Goal: Use online tool/utility: Utilize a website feature to perform a specific function

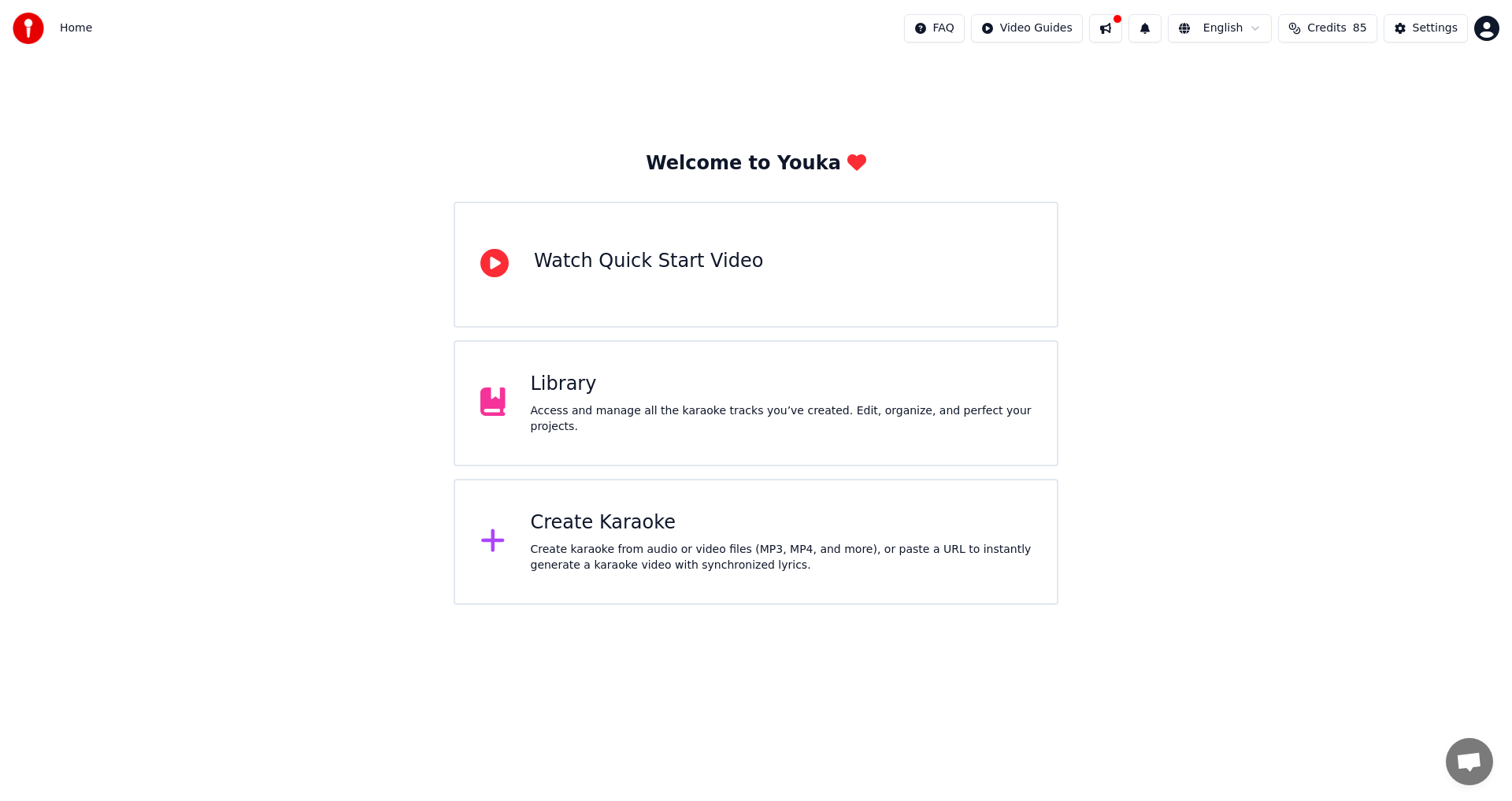
click at [642, 545] on div "Create karaoke from audio or video files (MP3, MP4, and more), or paste a URL t…" at bounding box center [782, 557] width 502 height 32
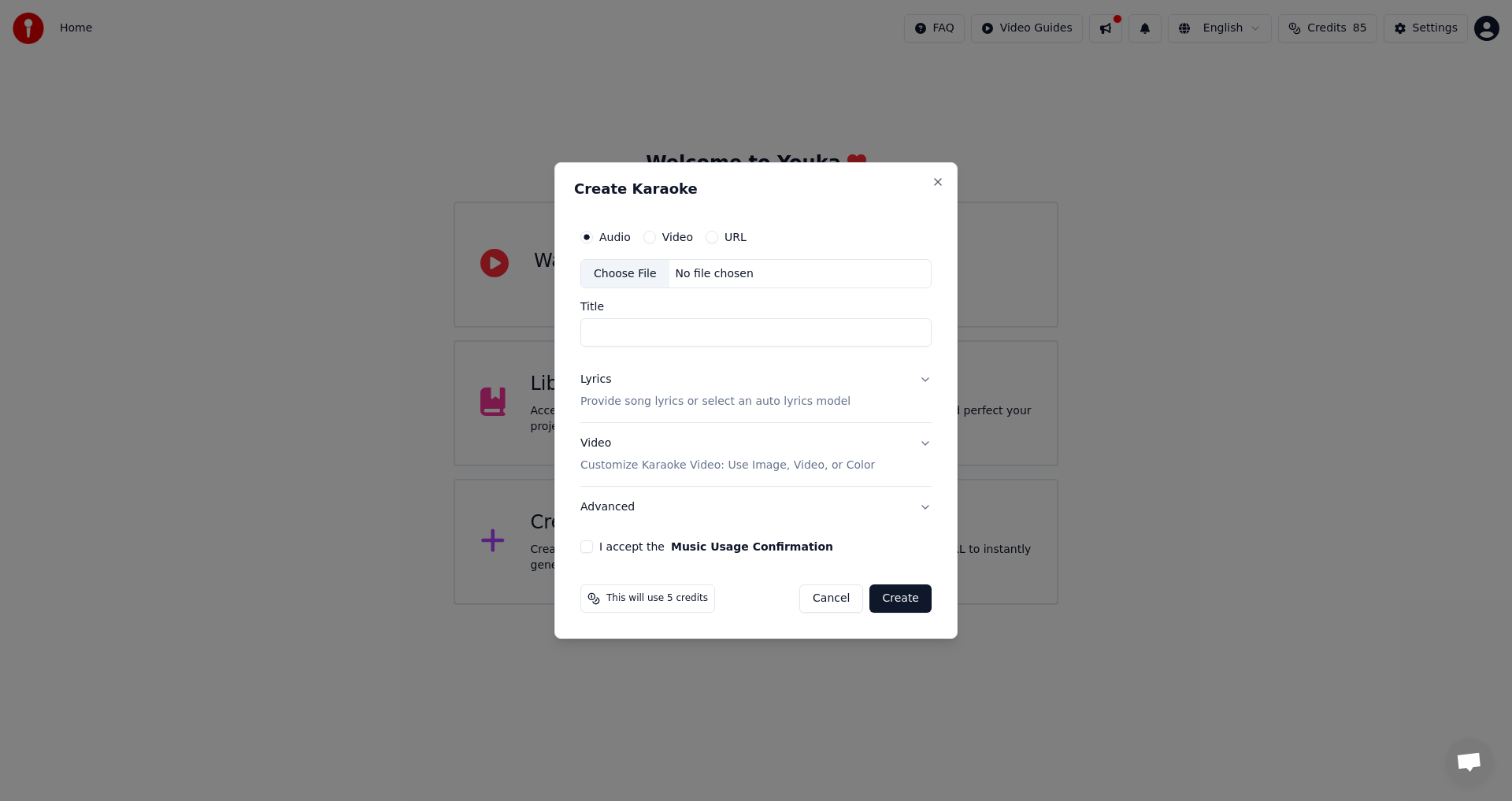
click at [607, 281] on div "Choose File" at bounding box center [626, 274] width 88 height 29
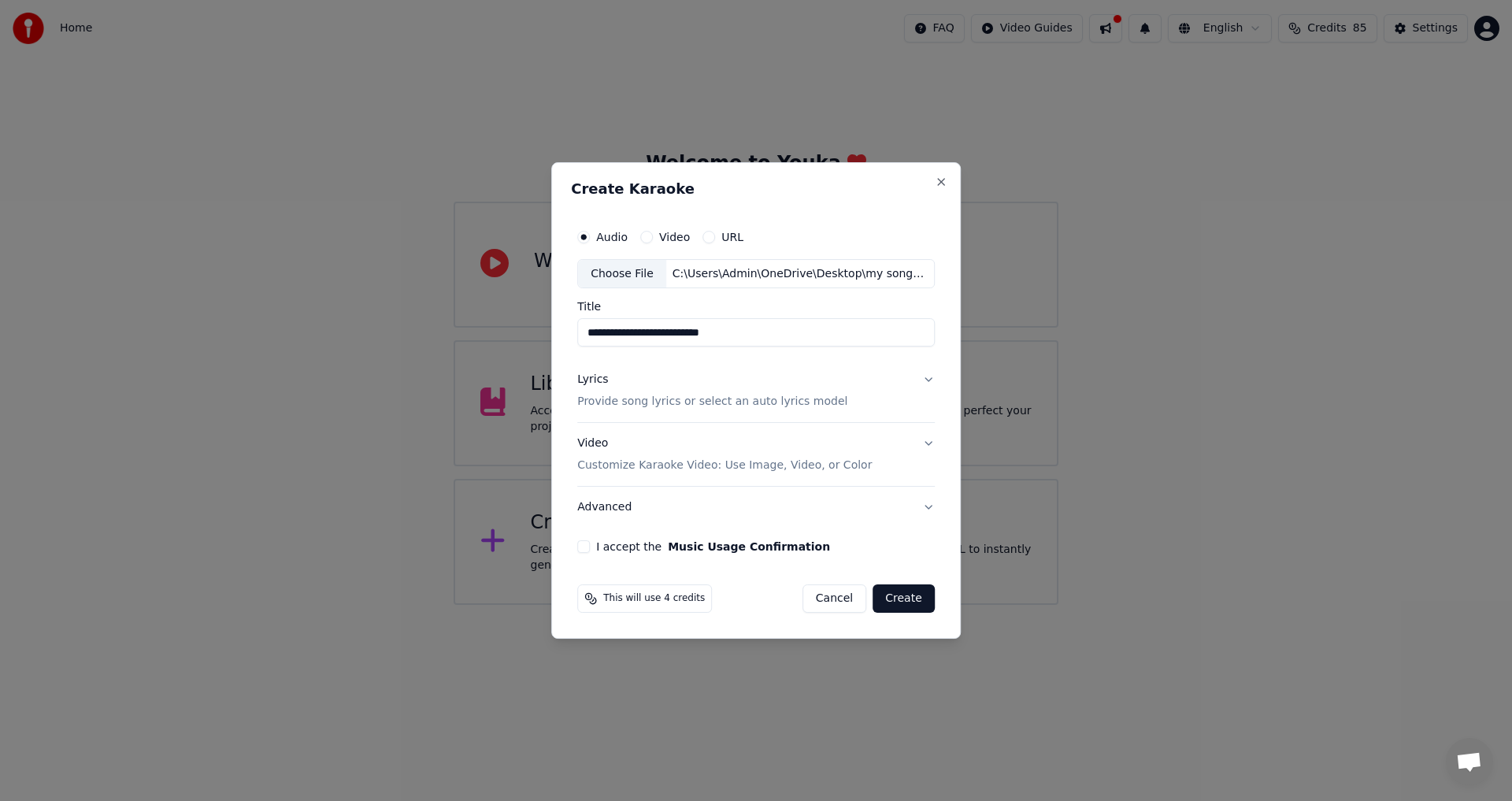
click at [584, 545] on button "I accept the Music Usage Confirmation" at bounding box center [583, 545] width 12 height 12
click at [800, 400] on p "Provide song lyrics or select an auto lyrics model" at bounding box center [712, 402] width 270 height 16
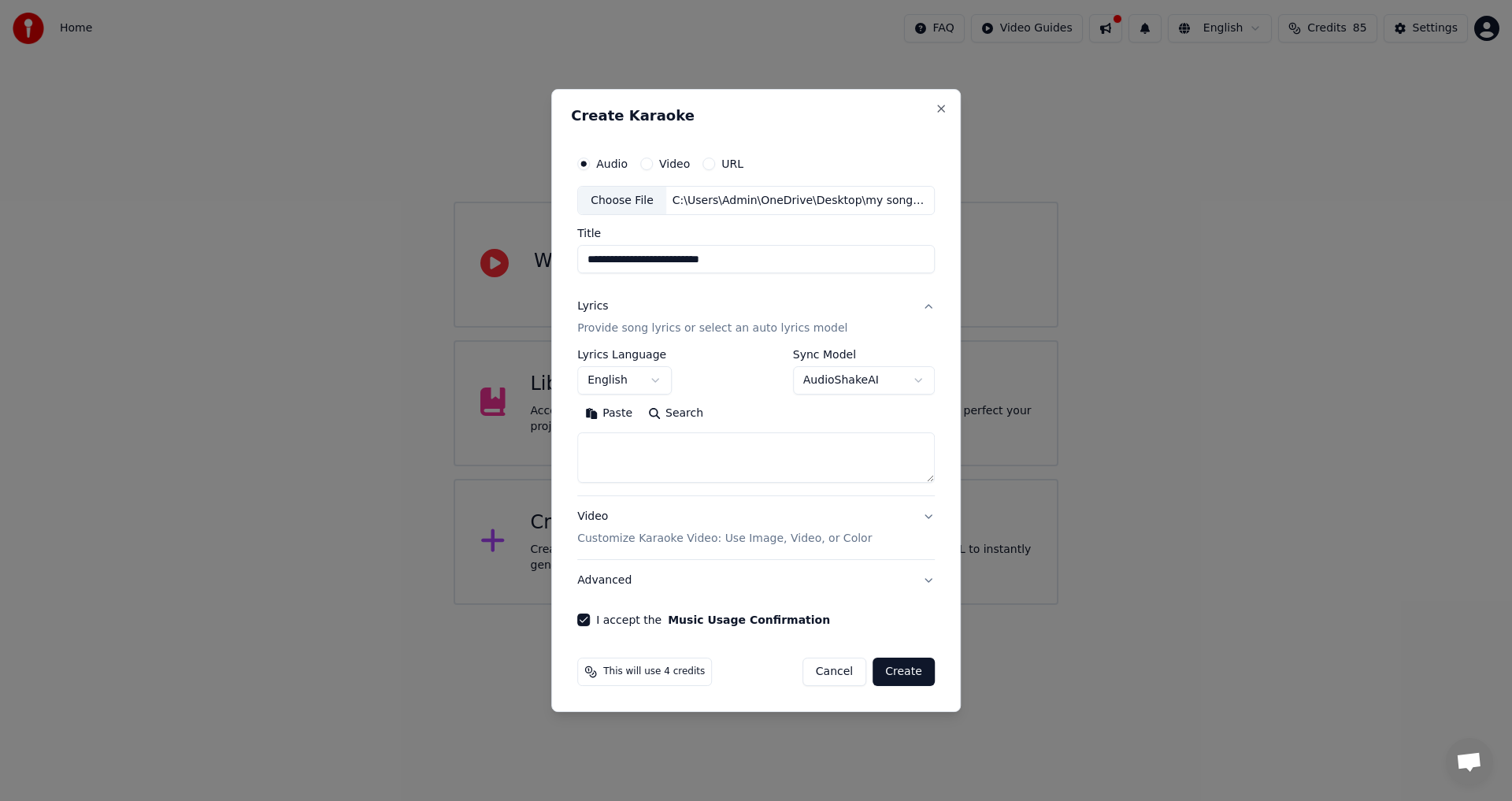
click at [639, 200] on div "Choose File" at bounding box center [622, 201] width 88 height 29
type input "**********"
click at [625, 421] on button "Paste" at bounding box center [609, 414] width 63 height 25
click at [915, 674] on button "Create" at bounding box center [903, 671] width 62 height 29
type textarea "**********"
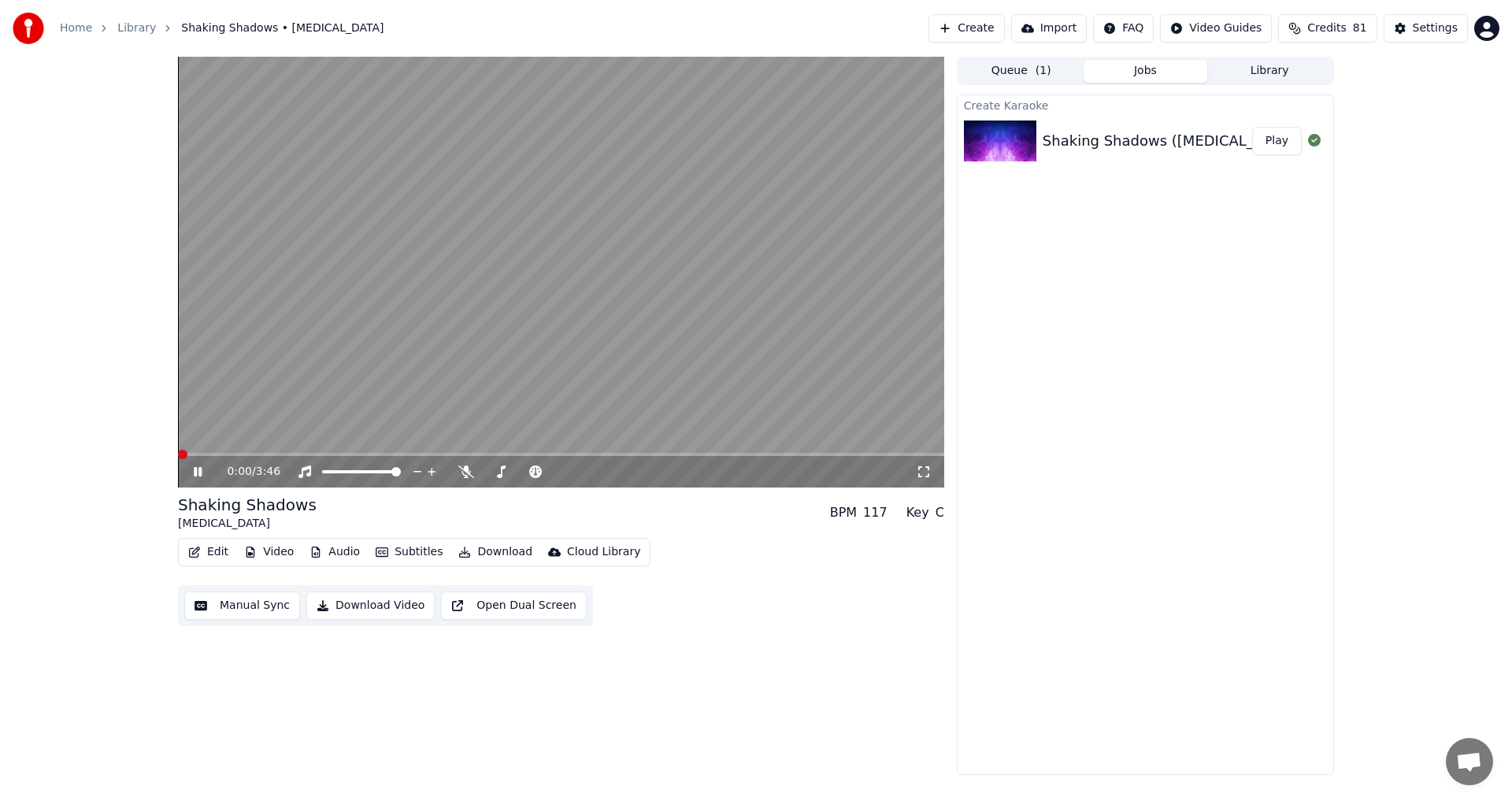
click at [178, 459] on span at bounding box center [183, 455] width 10 height 10
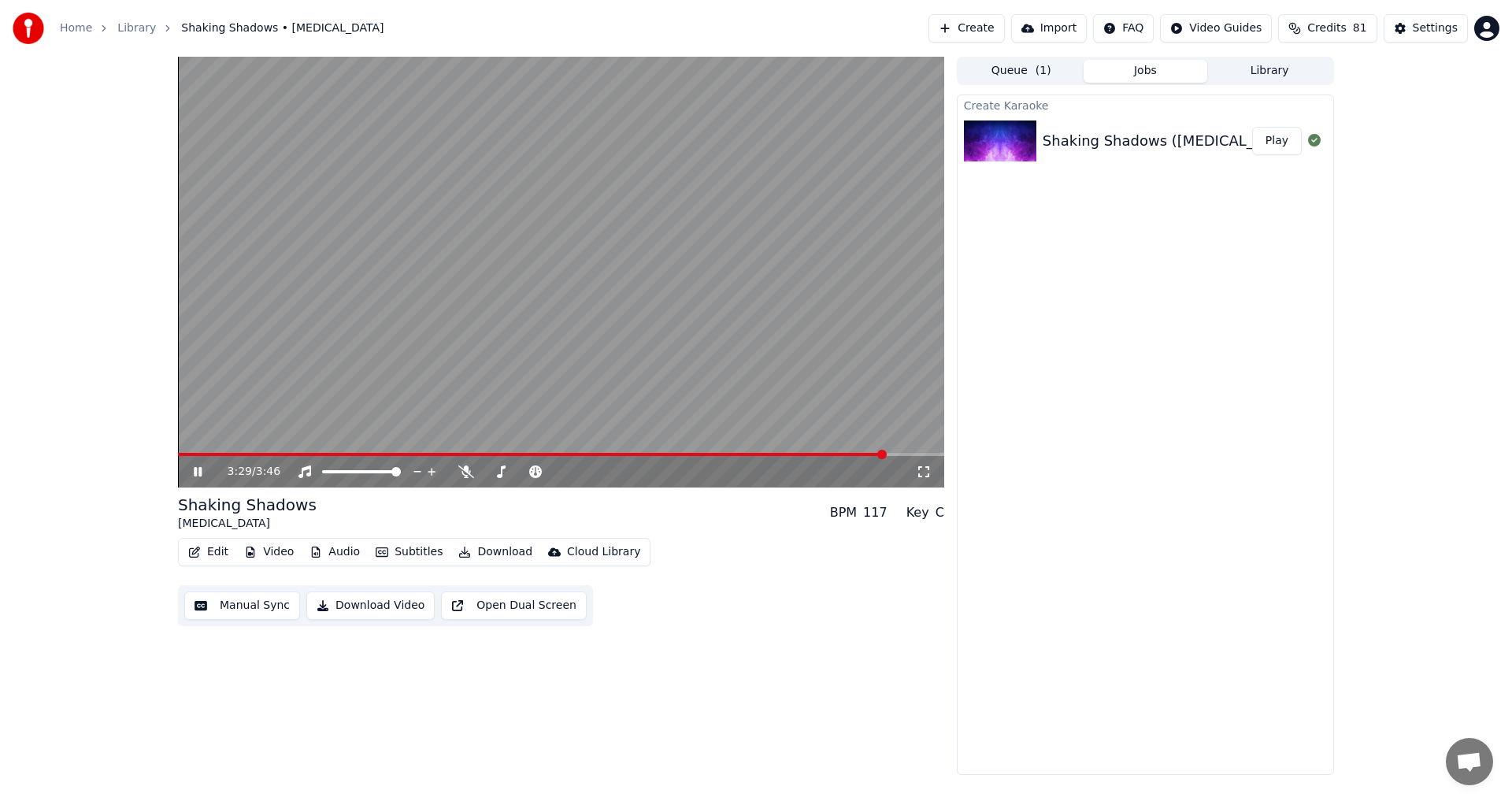
click at [386, 607] on button "Download Video" at bounding box center [370, 605] width 128 height 29
